Goal: Navigation & Orientation: Find specific page/section

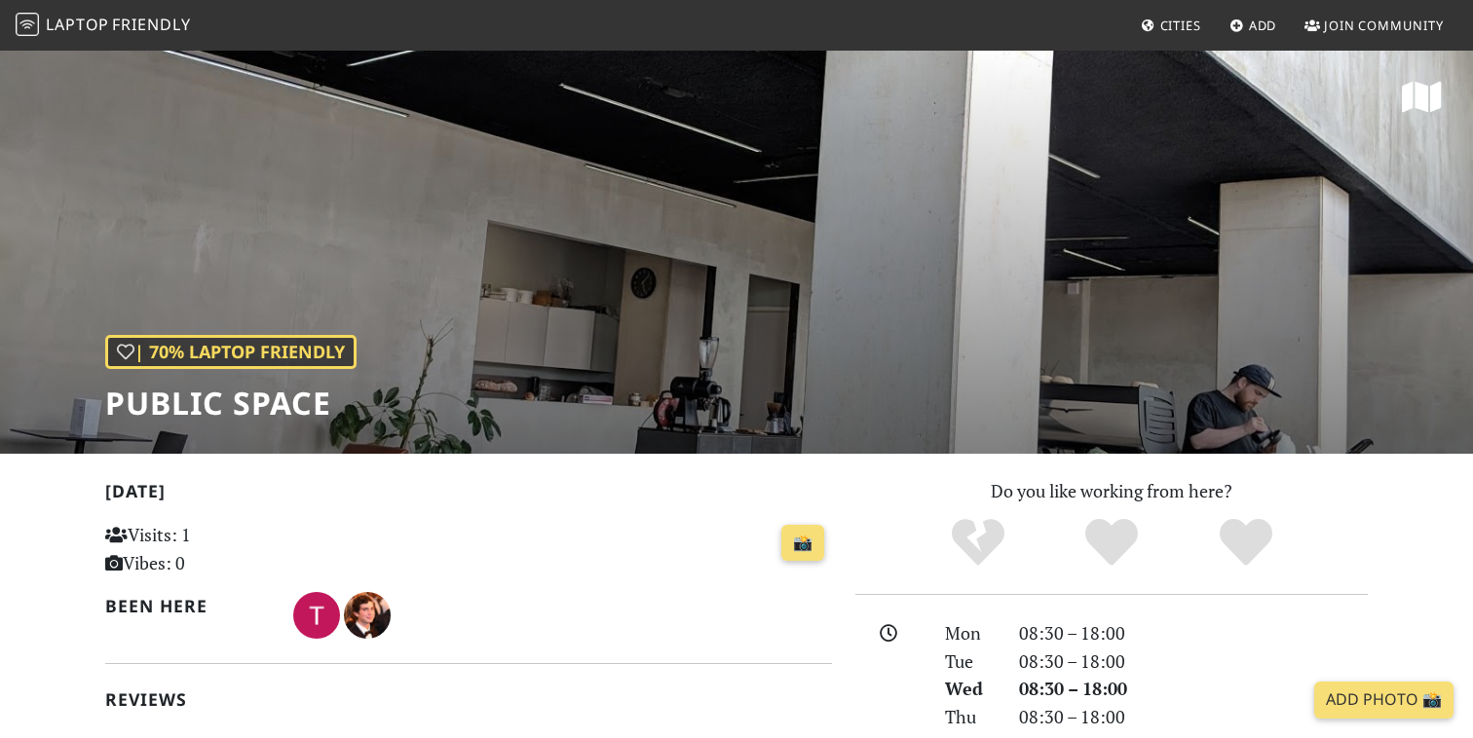
click at [121, 17] on span "Friendly" at bounding box center [151, 24] width 78 height 21
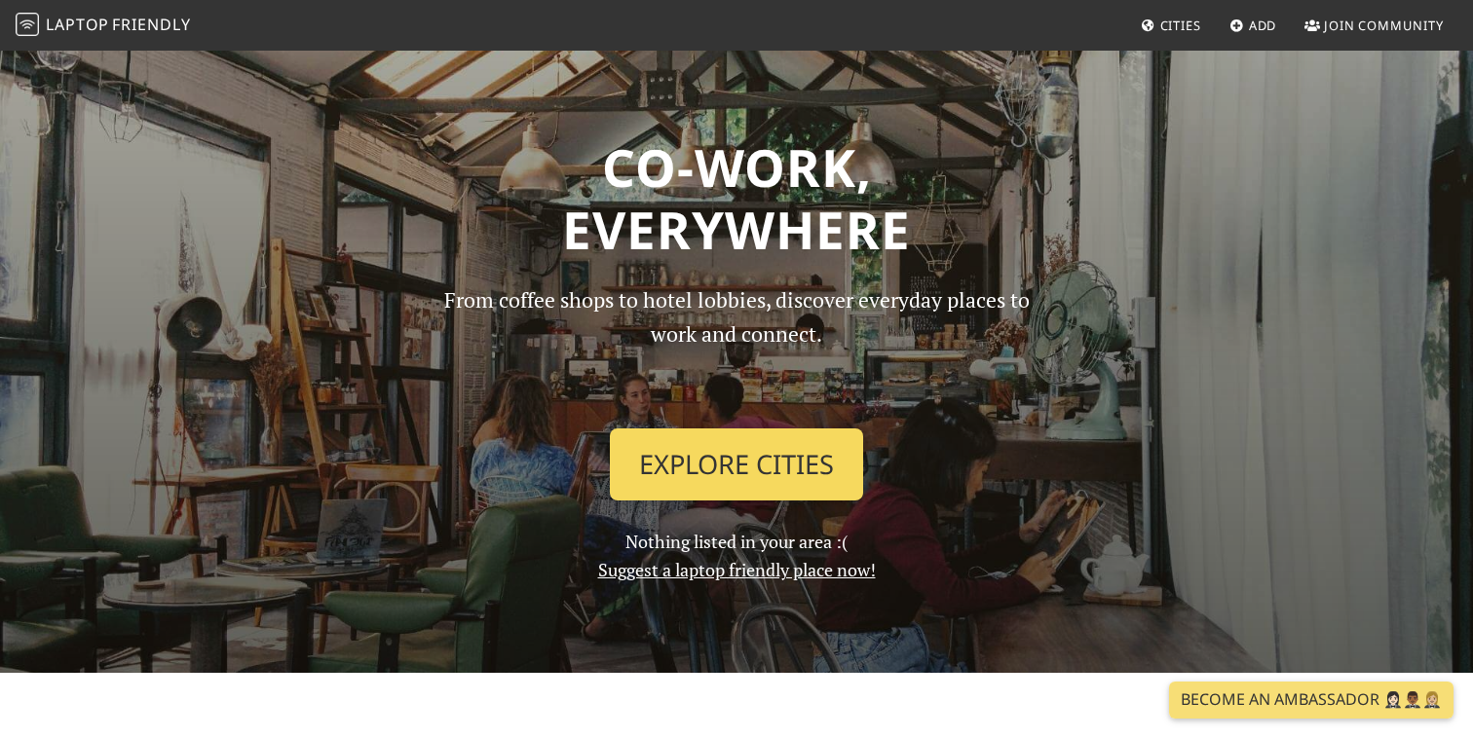
click at [764, 463] on link "Explore Cities" at bounding box center [736, 465] width 253 height 72
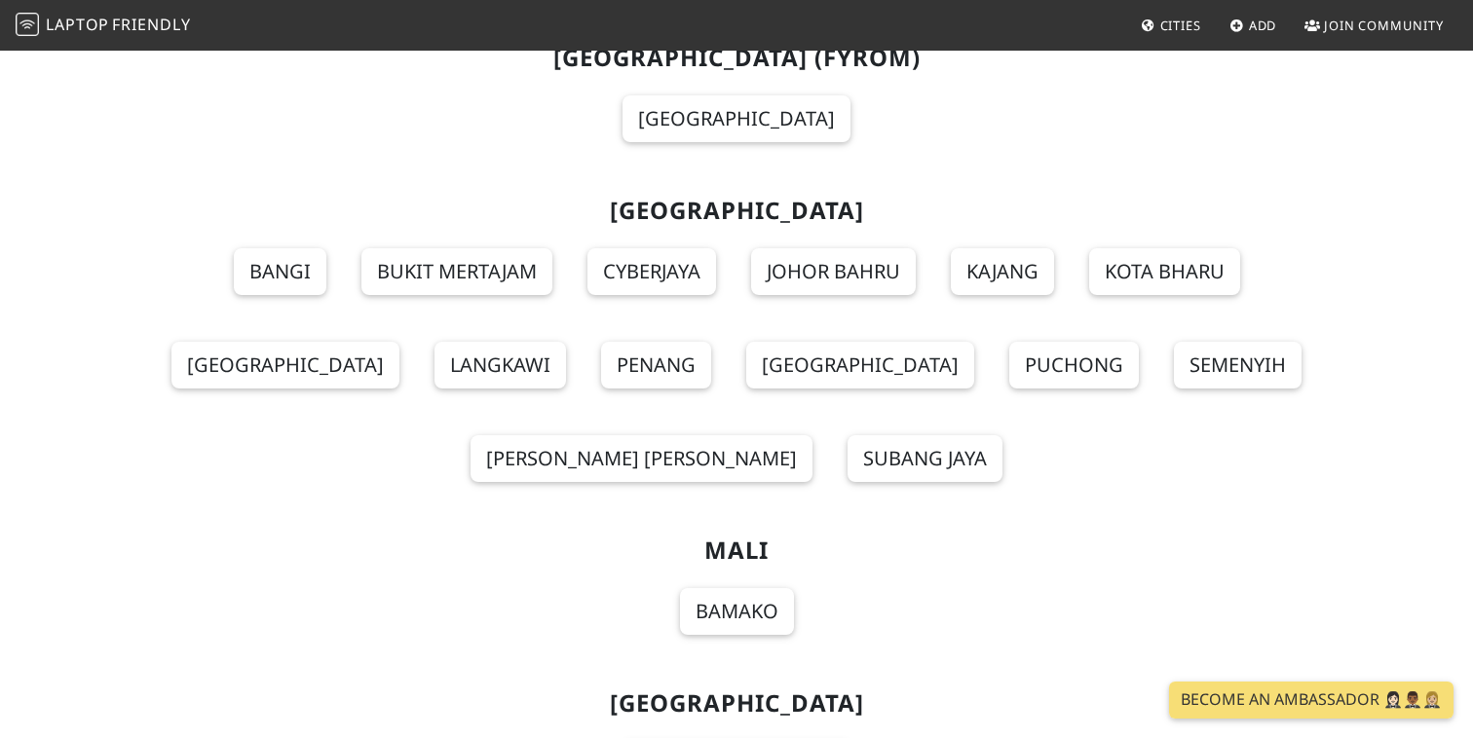
scroll to position [13166, 0]
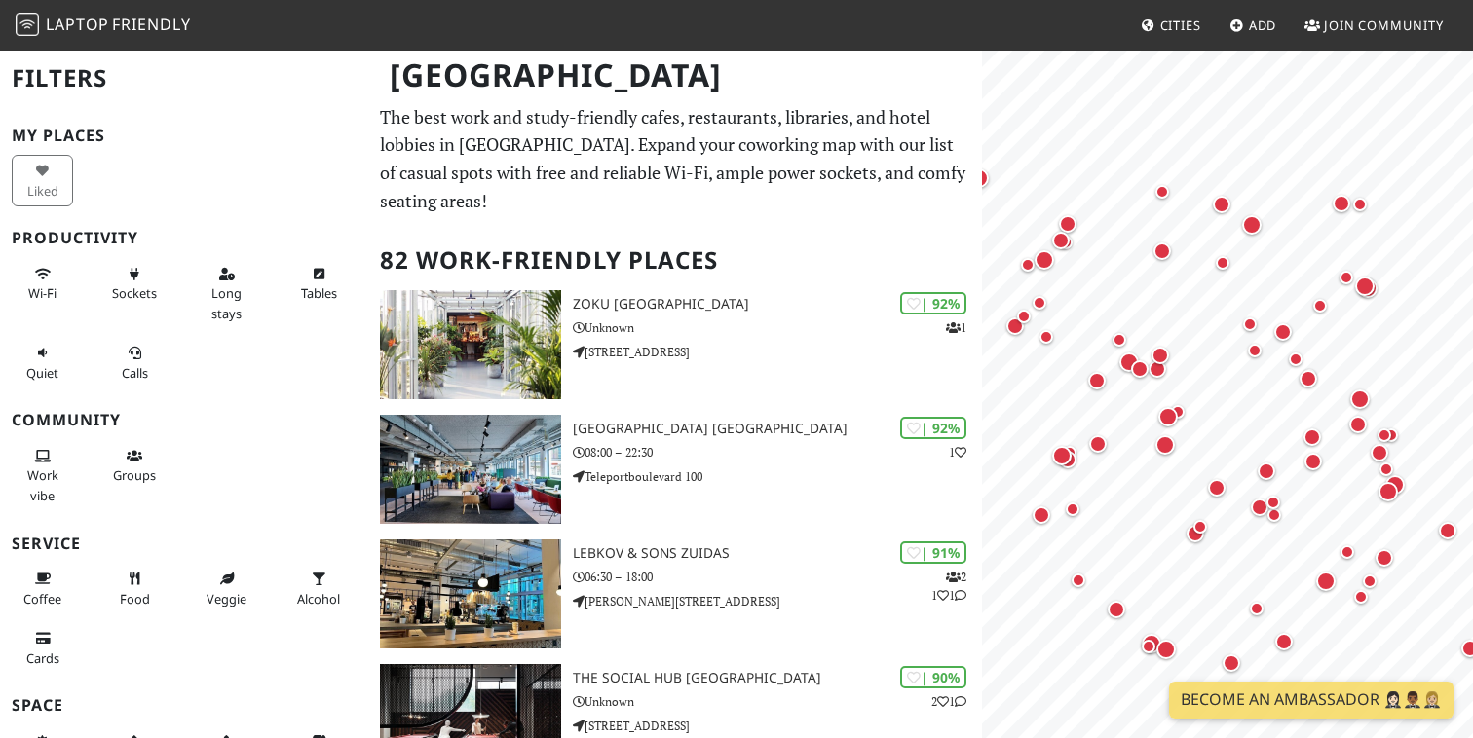
scroll to position [105, 0]
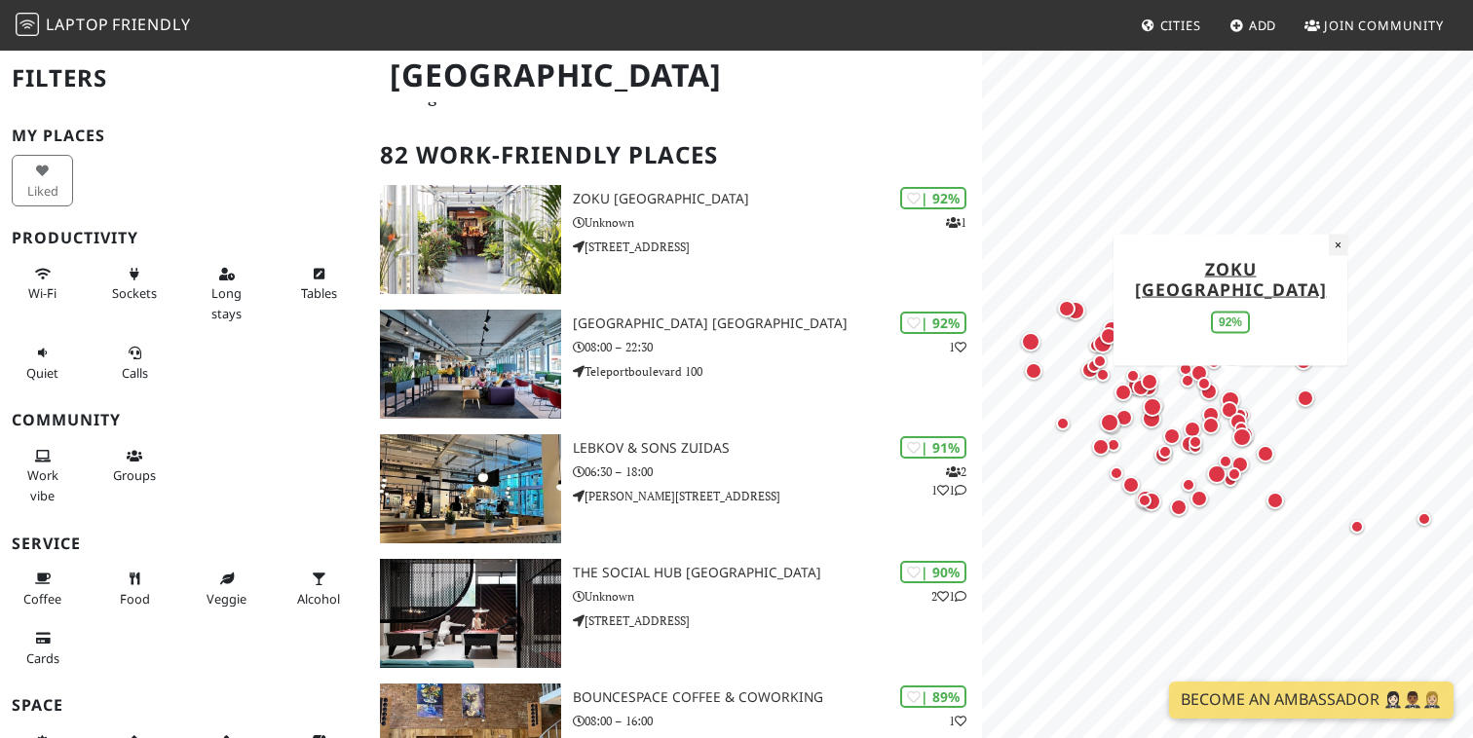
click at [1331, 255] on button "×" at bounding box center [1338, 244] width 19 height 21
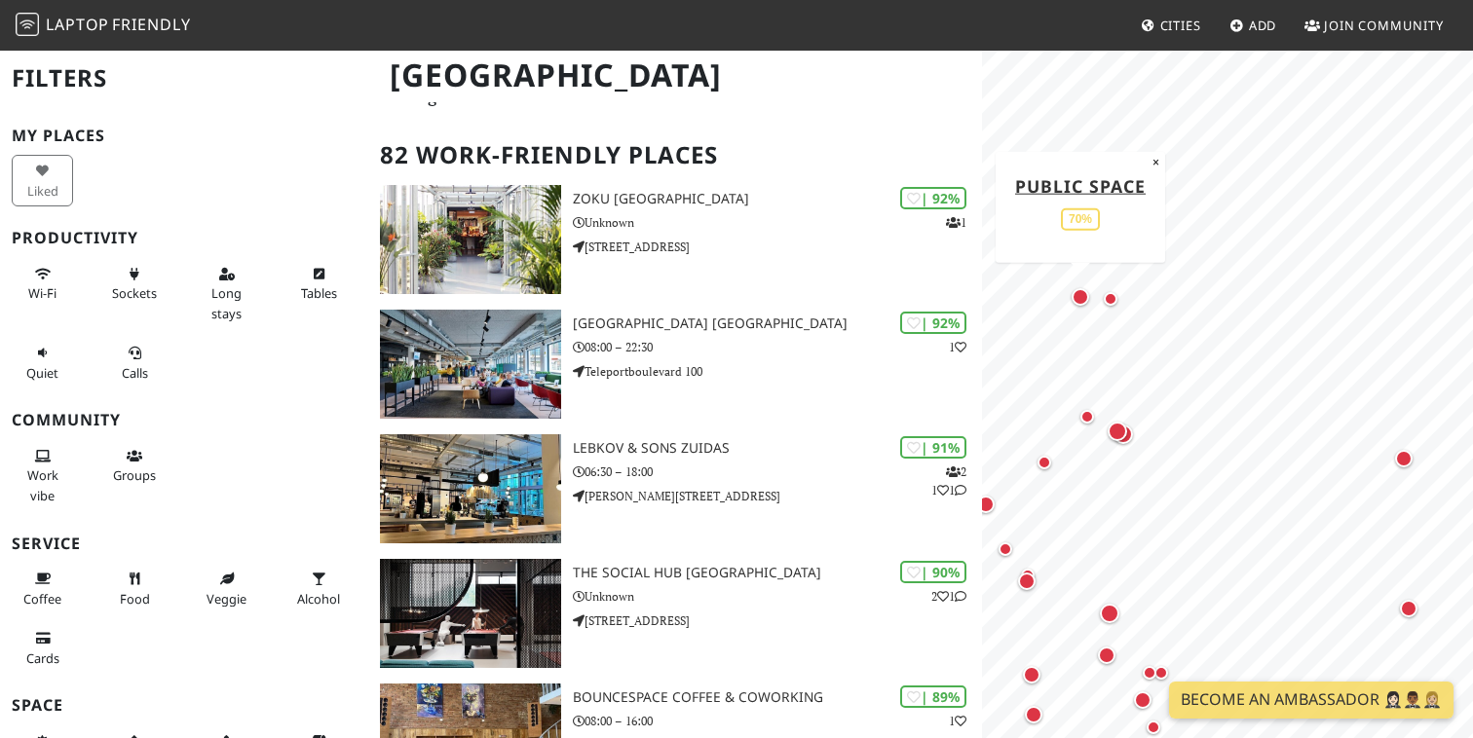
click at [1079, 299] on div "Map marker" at bounding box center [1081, 297] width 18 height 18
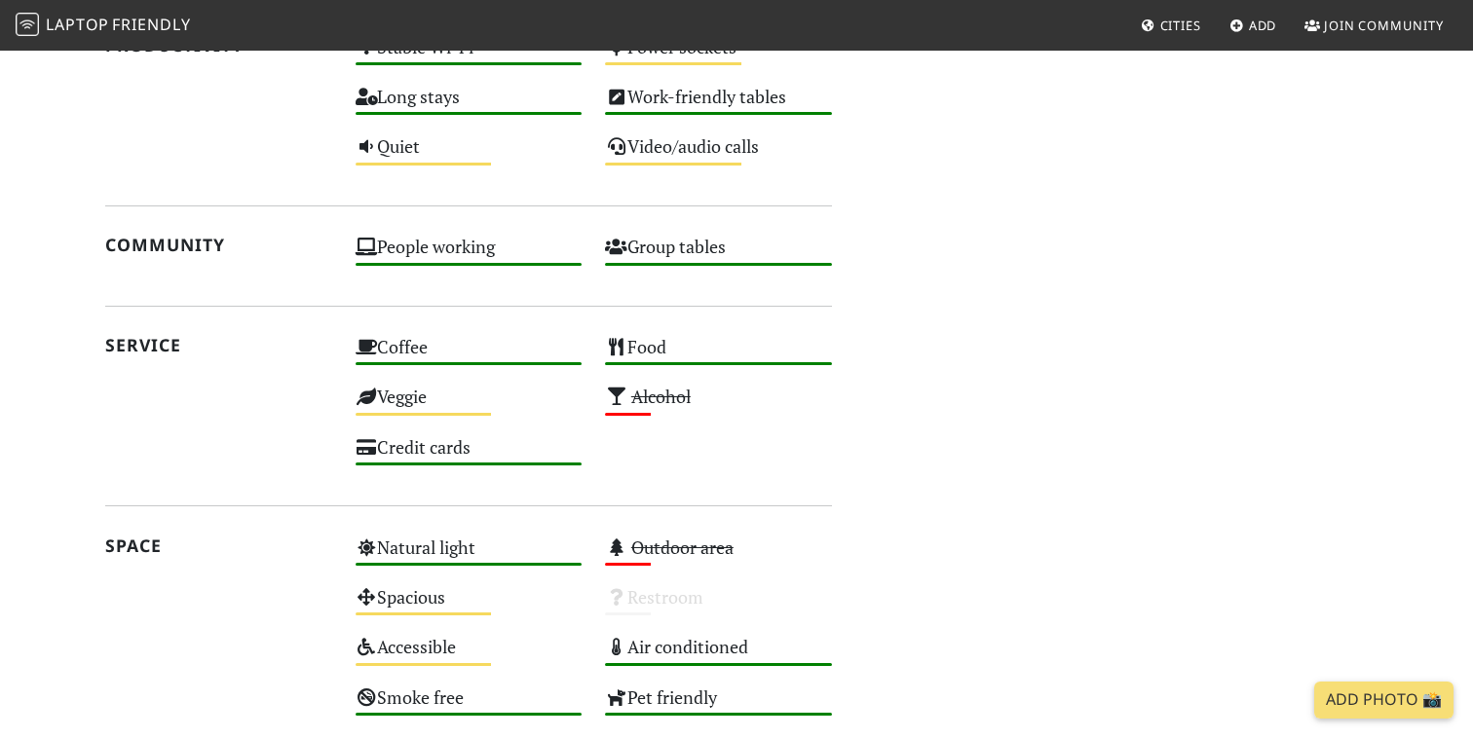
scroll to position [1388, 0]
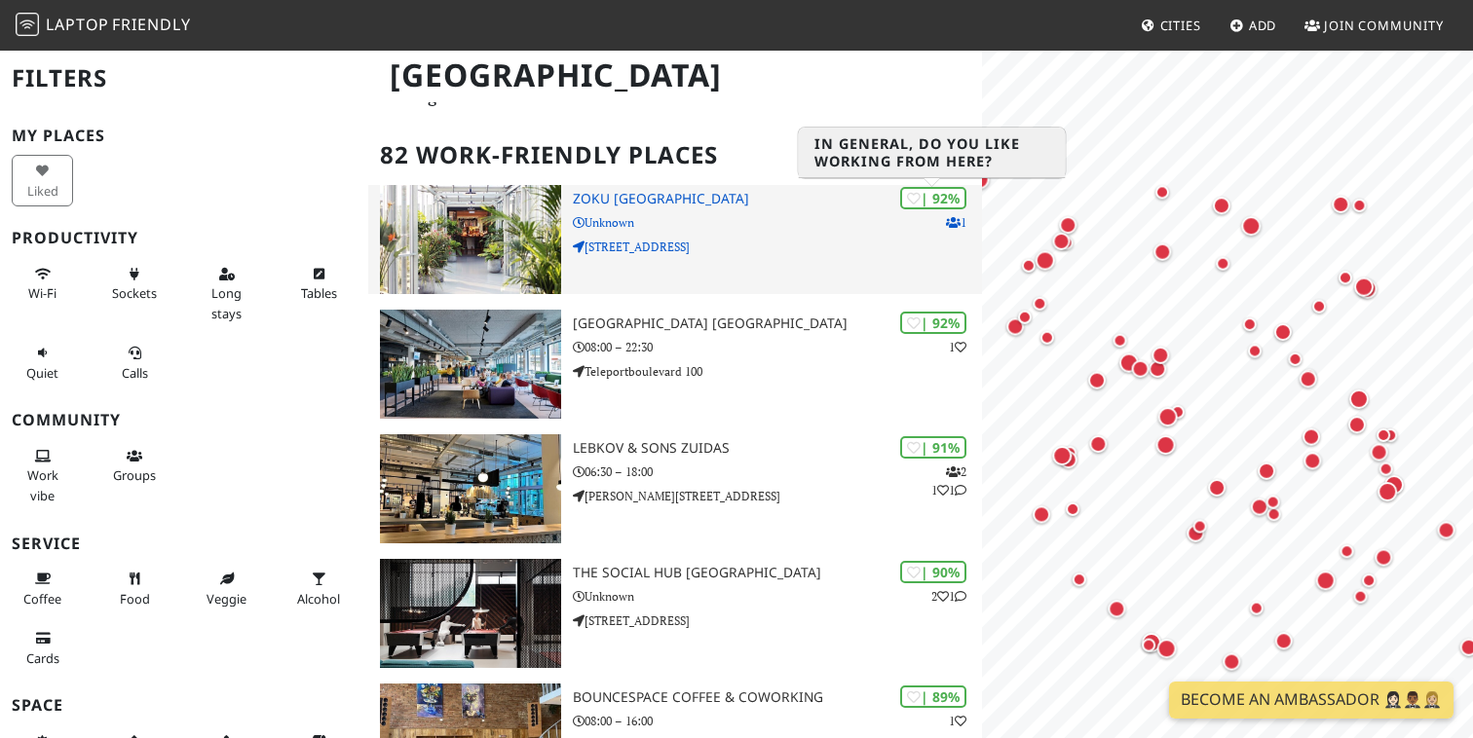
scroll to position [105, 0]
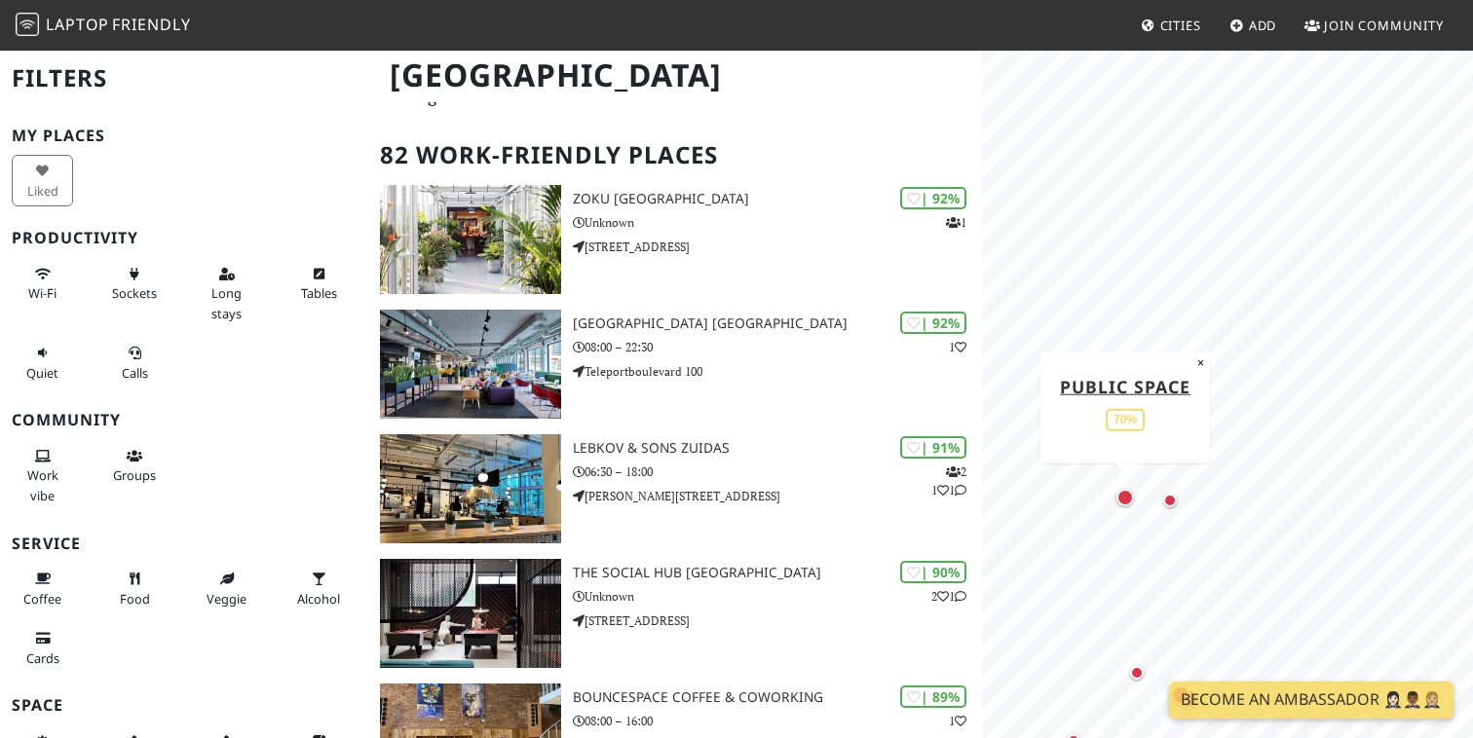
click at [1119, 499] on div "Map marker" at bounding box center [1125, 498] width 18 height 18
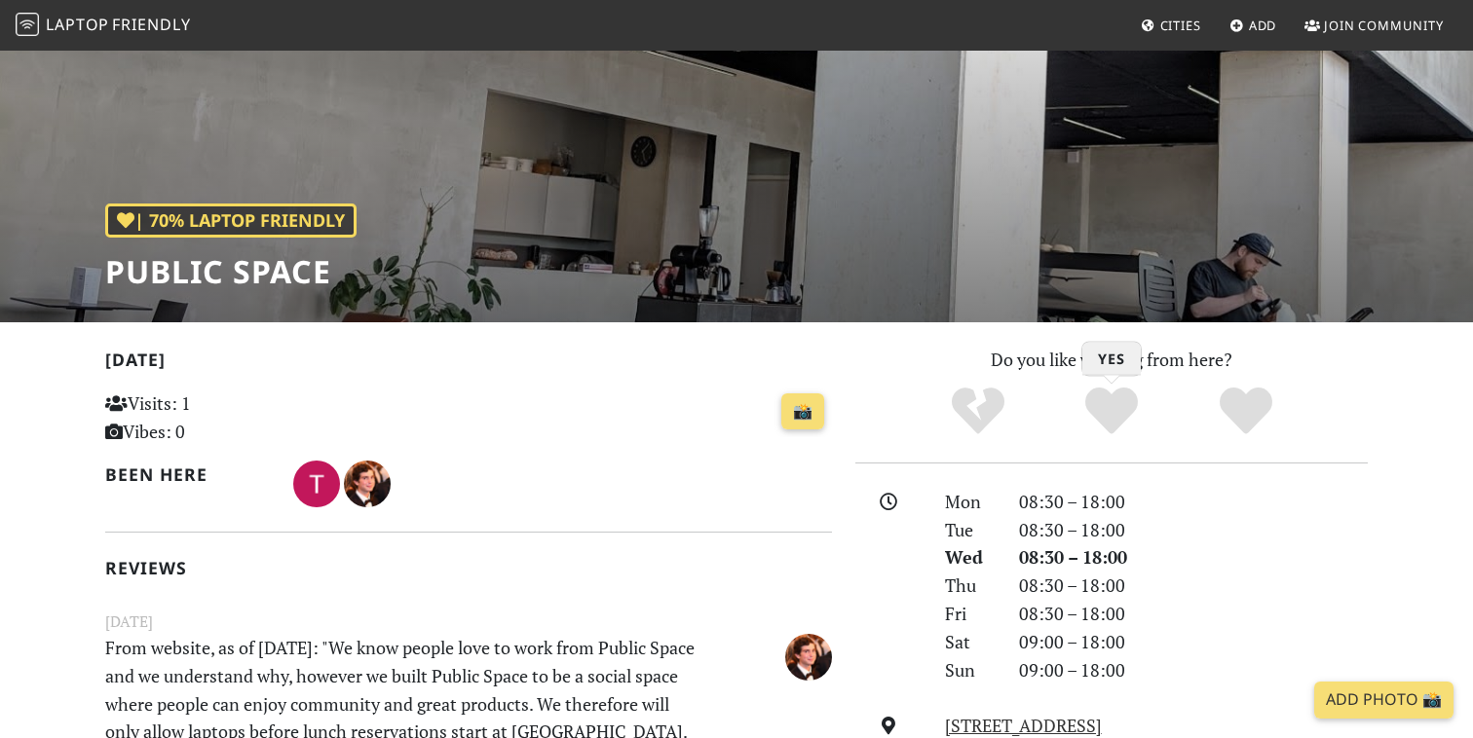
scroll to position [318, 0]
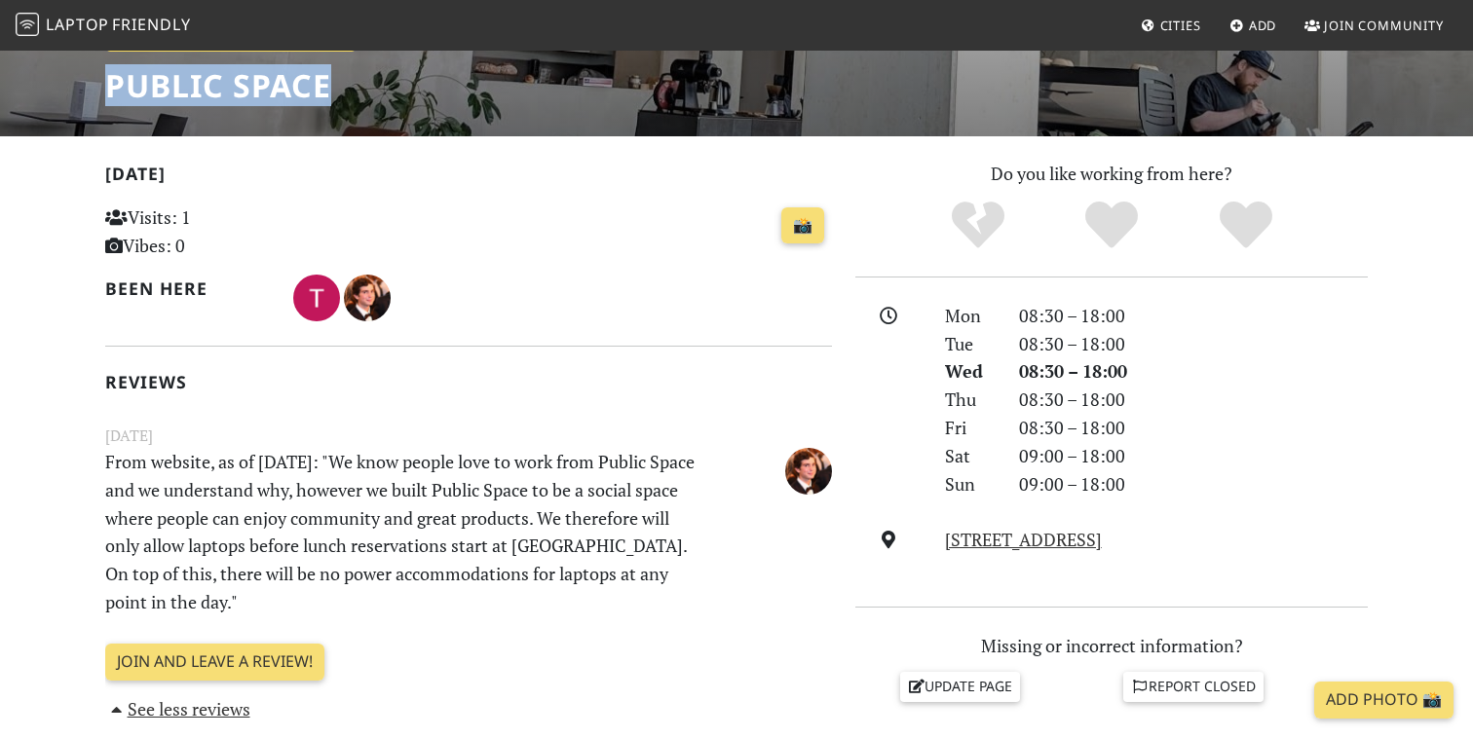
drag, startPoint x: 423, startPoint y: 108, endPoint x: 112, endPoint y: 70, distance: 313.1
click at [1056, 542] on link "[STREET_ADDRESS]" at bounding box center [1023, 539] width 157 height 23
